Goal: Task Accomplishment & Management: Manage account settings

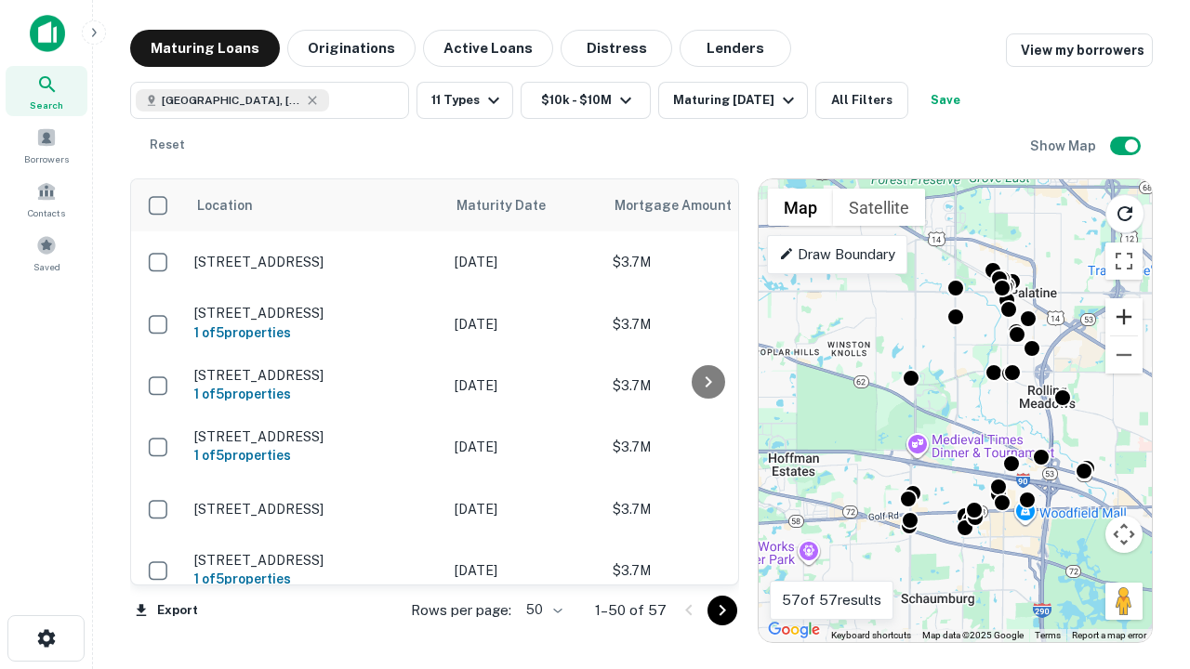
click at [1124, 317] on button "Zoom in" at bounding box center [1123, 316] width 37 height 37
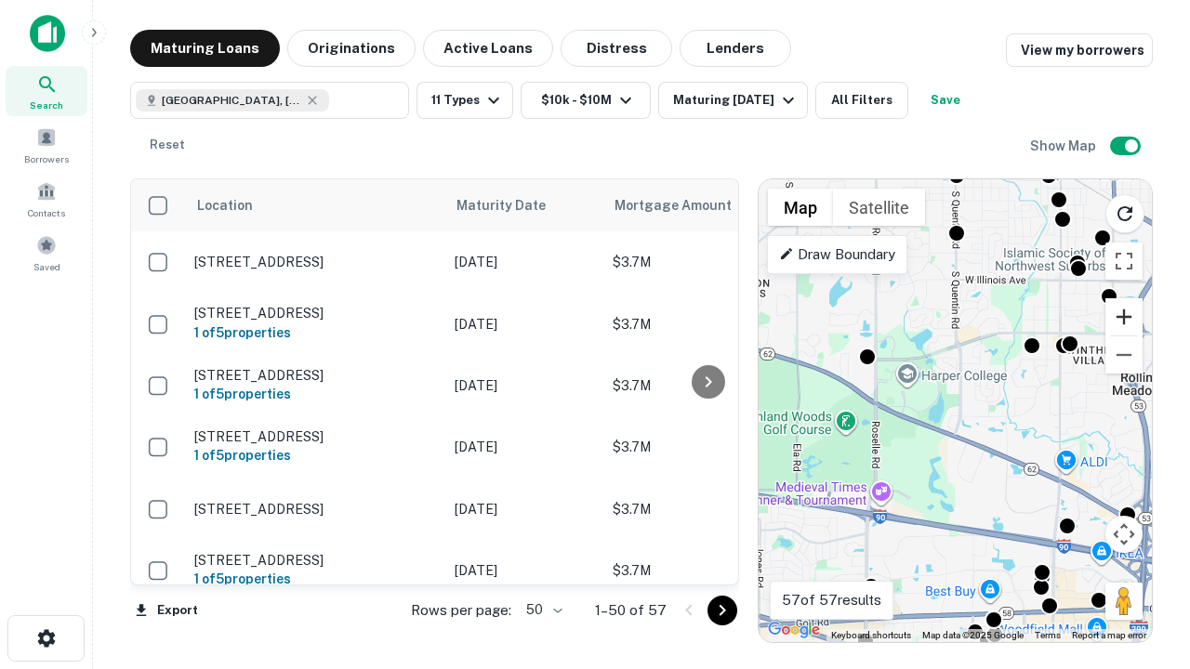
click at [1124, 317] on button "Zoom in" at bounding box center [1123, 316] width 37 height 37
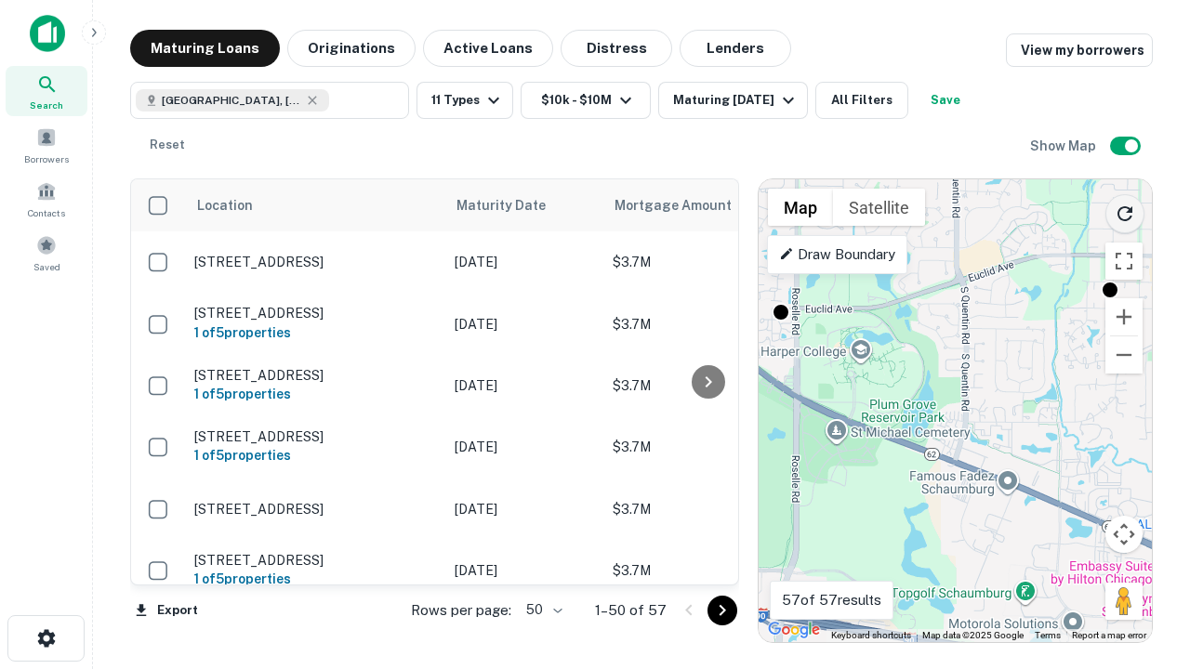
click at [1125, 210] on icon "Reload search area" at bounding box center [1125, 214] width 22 height 22
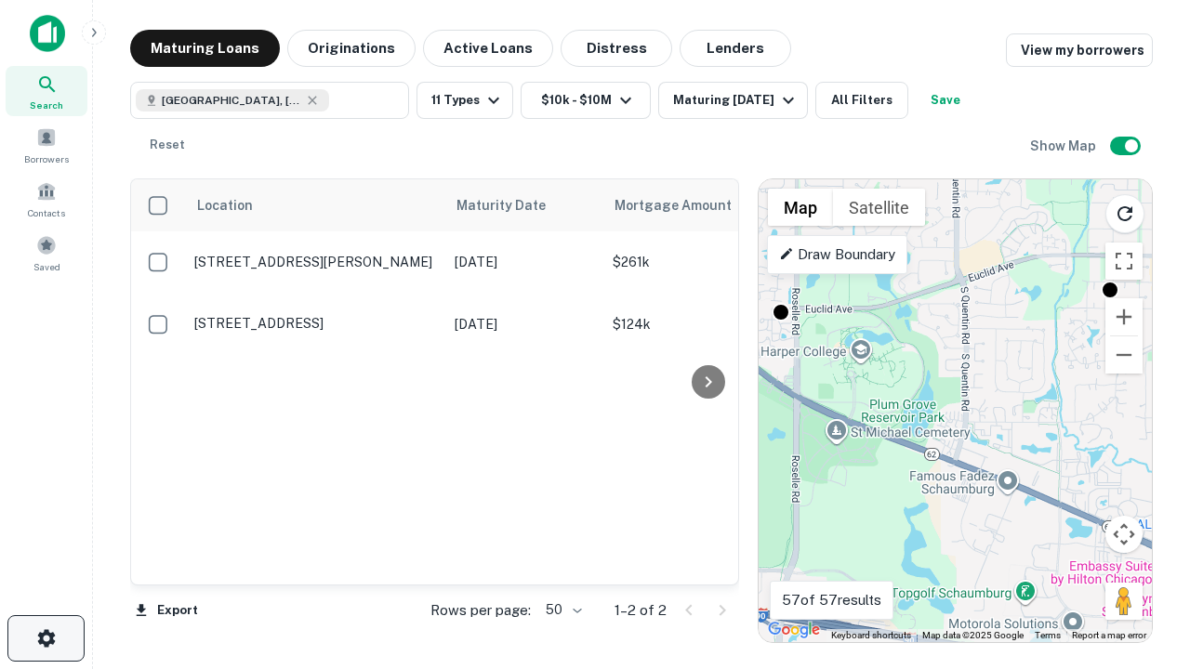
click at [46, 639] on icon "button" at bounding box center [46, 638] width 22 height 22
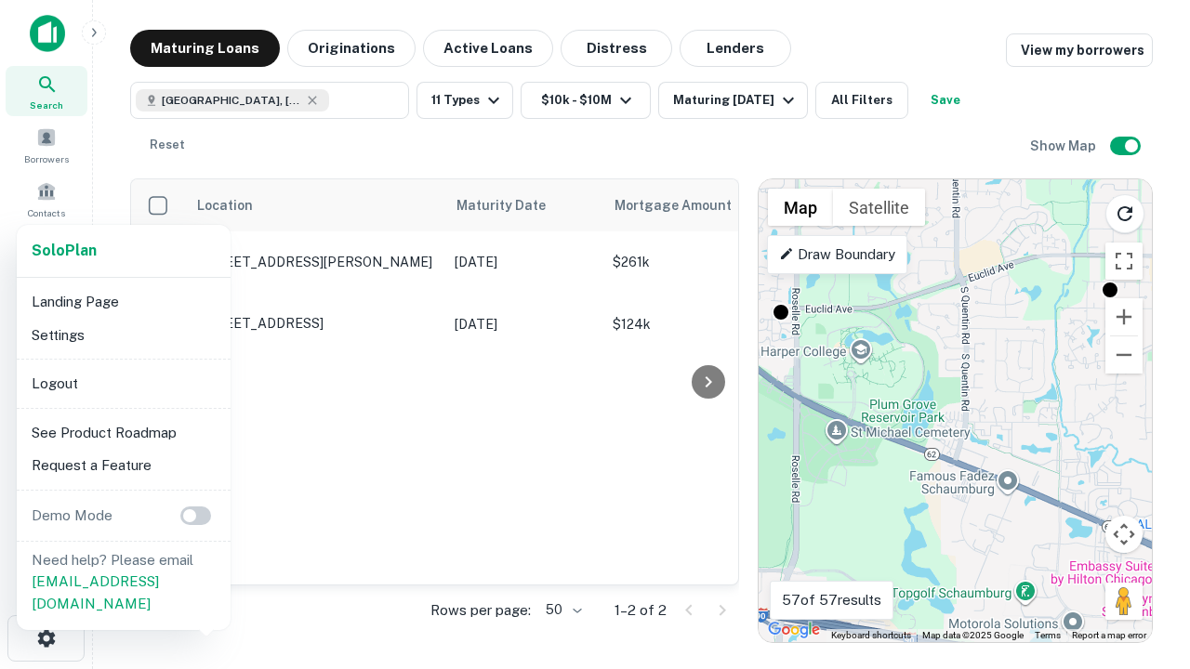
click at [123, 383] on li "Logout" at bounding box center [123, 383] width 199 height 33
